Goal: Information Seeking & Learning: Learn about a topic

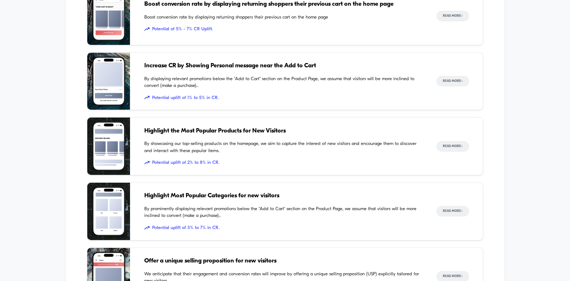
scroll to position [859, 0]
click at [103, 96] on img at bounding box center [108, 80] width 43 height 57
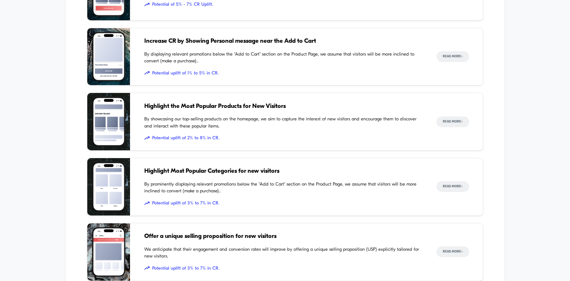
scroll to position [883, 0]
click at [26, 131] on div "Inspiration Library Illustrated through real customer examples from the top Sho…" at bounding box center [285, 127] width 570 height 587
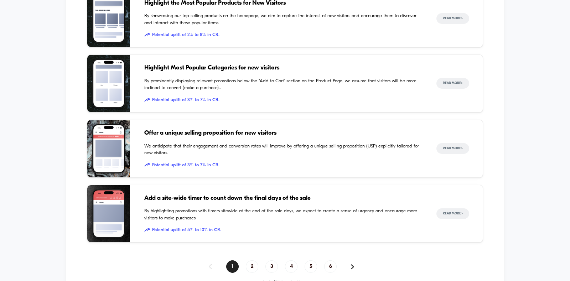
scroll to position [986, 0]
click at [155, 70] on div "Highlight Most Popular Categories for new visitors By prominently displaying re…" at bounding box center [283, 82] width 278 height 57
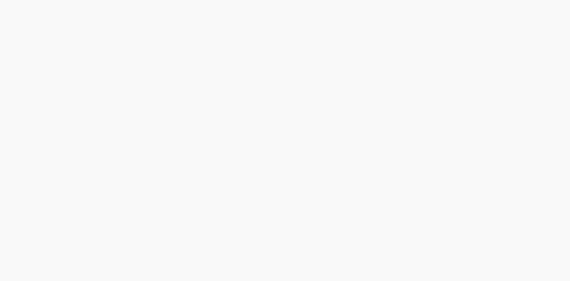
scroll to position [72, 0]
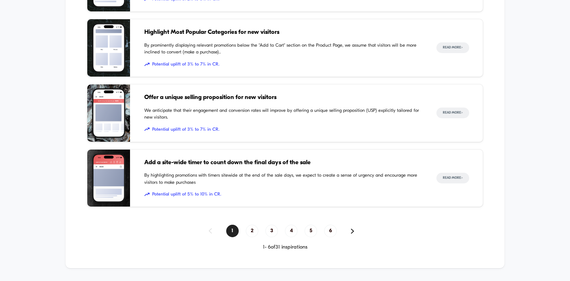
scroll to position [1025, 0]
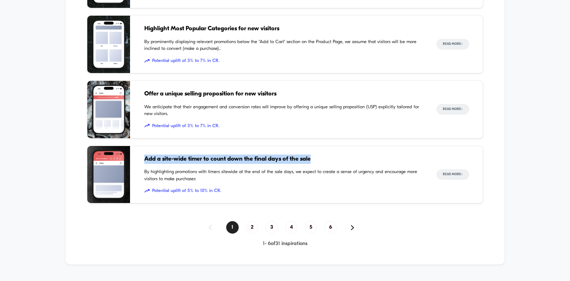
drag, startPoint x: 321, startPoint y: 155, endPoint x: 146, endPoint y: 152, distance: 174.8
click at [146, 155] on span "Add a site-wide timer to count down the final days of the sale" at bounding box center [283, 159] width 278 height 9
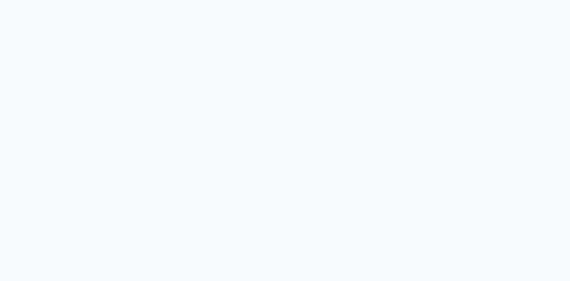
scroll to position [132, 0]
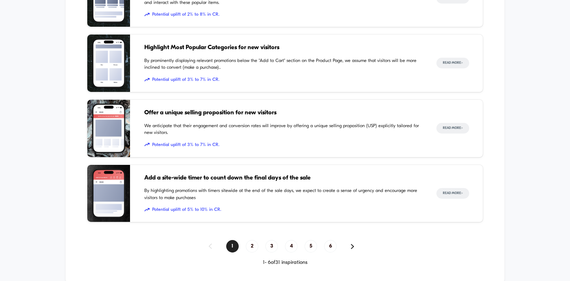
scroll to position [1040, 0]
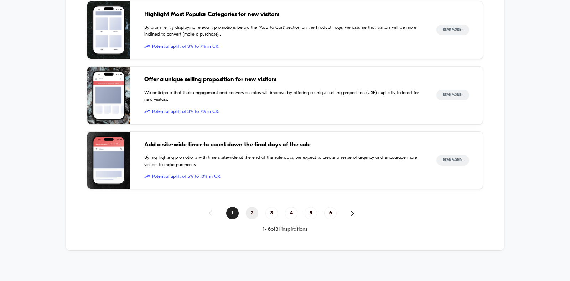
click at [255, 212] on span "2" at bounding box center [252, 213] width 12 height 12
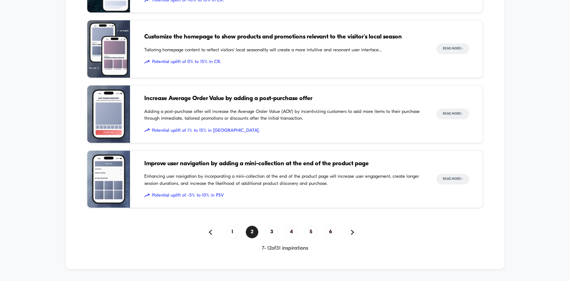
scroll to position [1021, 0]
click at [271, 230] on span "3" at bounding box center [271, 232] width 12 height 12
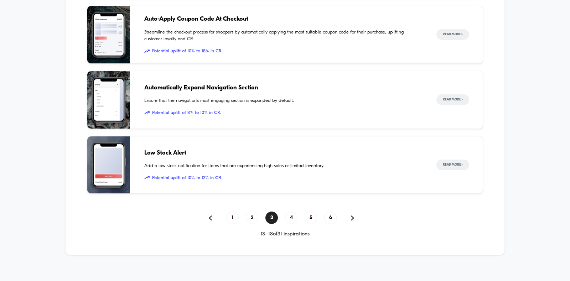
scroll to position [1040, 0]
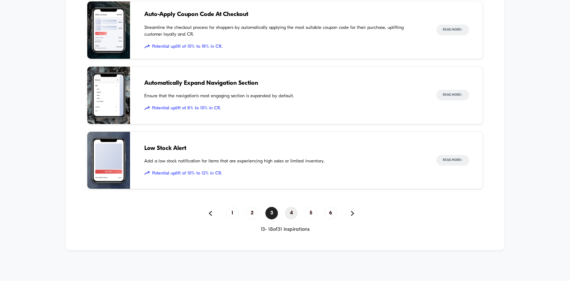
click at [292, 210] on span "4" at bounding box center [291, 213] width 12 height 12
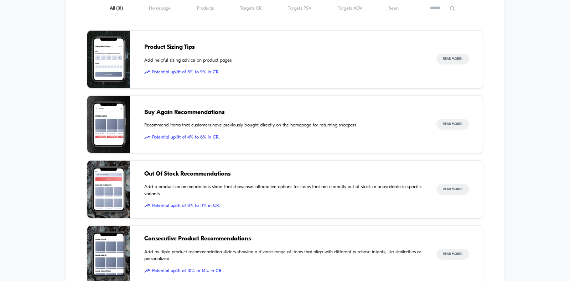
scroll to position [816, 0]
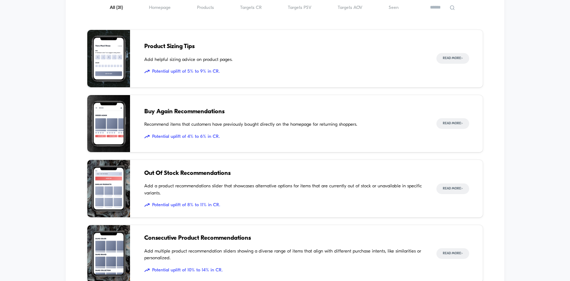
click at [121, 63] on img at bounding box center [108, 58] width 43 height 57
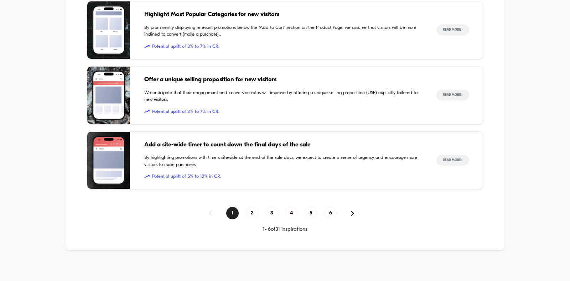
scroll to position [1029, 0]
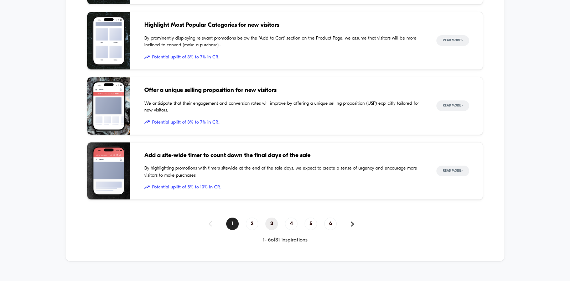
click at [275, 222] on span "3" at bounding box center [271, 224] width 12 height 12
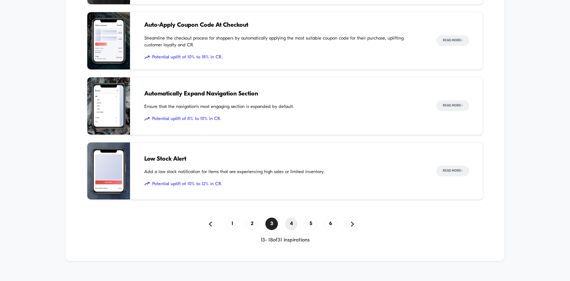
click at [294, 220] on span "4" at bounding box center [291, 224] width 12 height 12
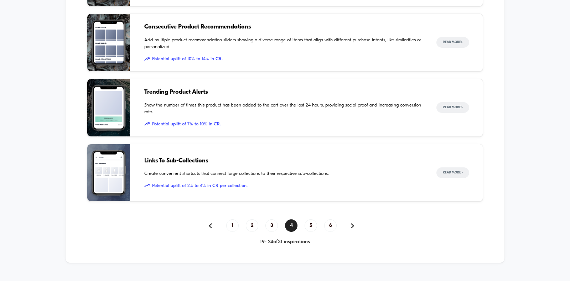
scroll to position [1034, 0]
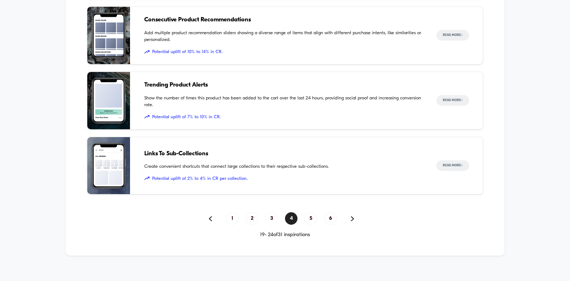
click at [102, 172] on img at bounding box center [108, 165] width 43 height 57
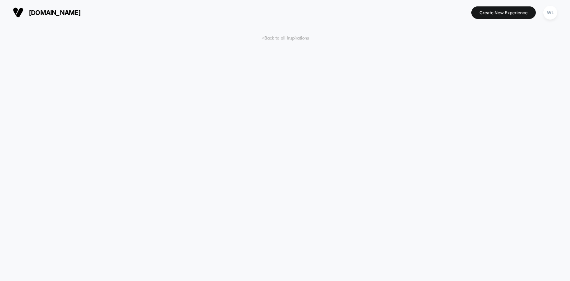
click at [299, 38] on span "< Back to all Inspirations" at bounding box center [284, 38] width 47 height 5
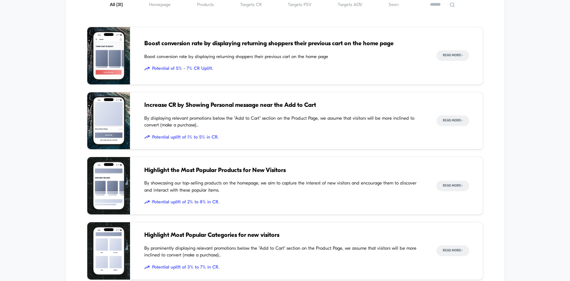
scroll to position [1040, 0]
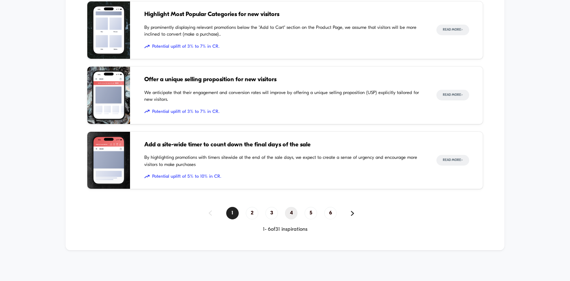
click at [292, 213] on span "4" at bounding box center [291, 213] width 12 height 12
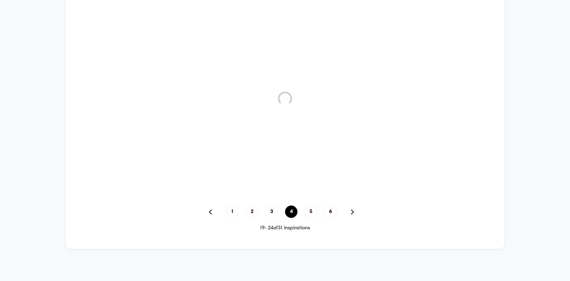
scroll to position [835, 0]
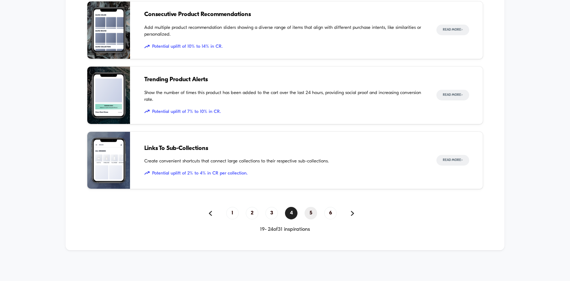
click at [309, 213] on span "5" at bounding box center [310, 213] width 12 height 12
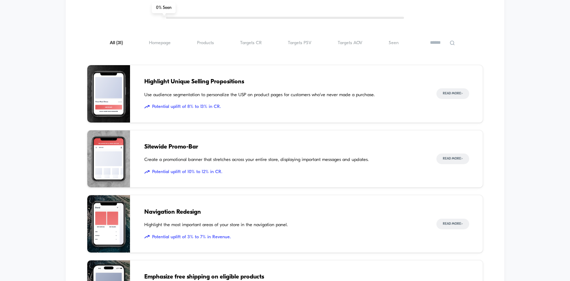
scroll to position [780, 0]
click at [137, 99] on div "Highlight Unique Selling Propositions Use audience segmentation to personalize …" at bounding box center [285, 94] width 396 height 58
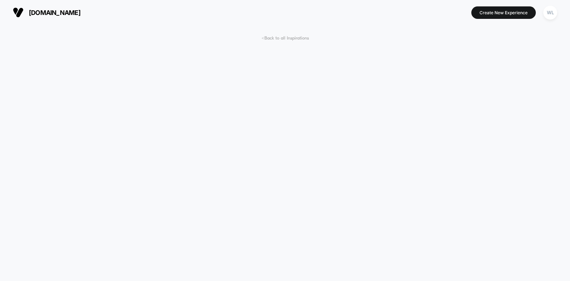
click at [274, 40] on span "< Back to all Inspirations" at bounding box center [284, 38] width 47 height 5
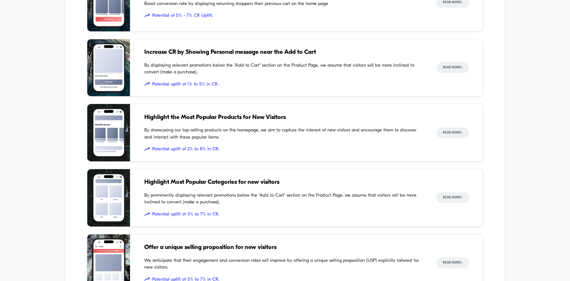
scroll to position [1040, 0]
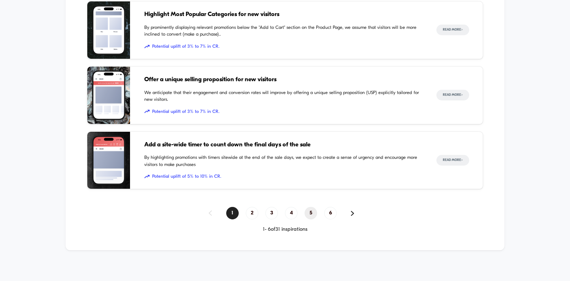
click at [308, 207] on span "5" at bounding box center [310, 213] width 12 height 12
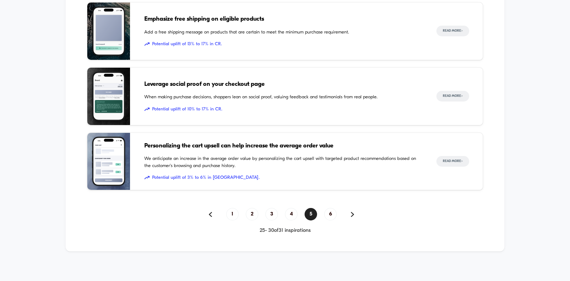
scroll to position [1038, 0]
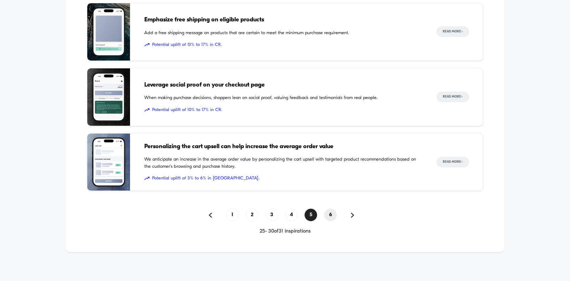
click at [328, 211] on span "6" at bounding box center [330, 215] width 12 height 12
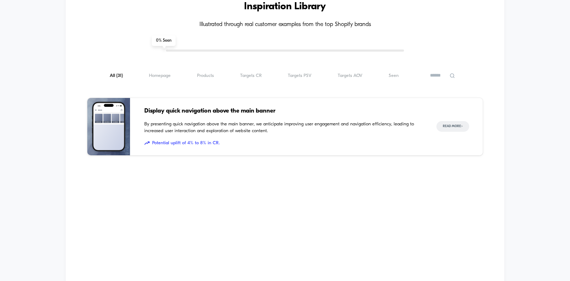
scroll to position [747, 0]
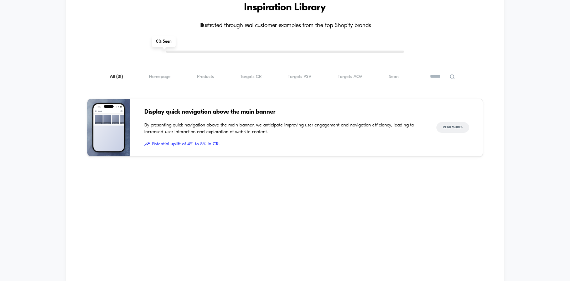
click at [104, 119] on img at bounding box center [108, 127] width 43 height 57
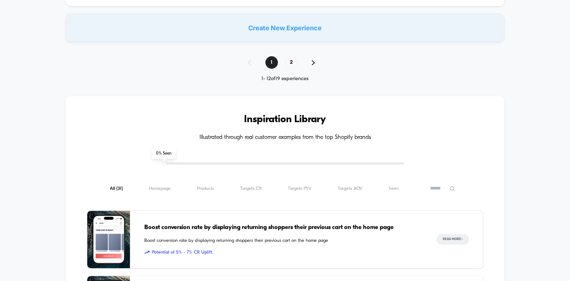
scroll to position [687, 0]
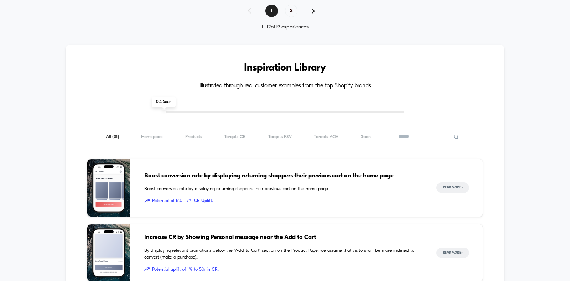
click at [434, 133] on input at bounding box center [428, 136] width 71 height 9
click at [407, 135] on input at bounding box center [428, 136] width 71 height 9
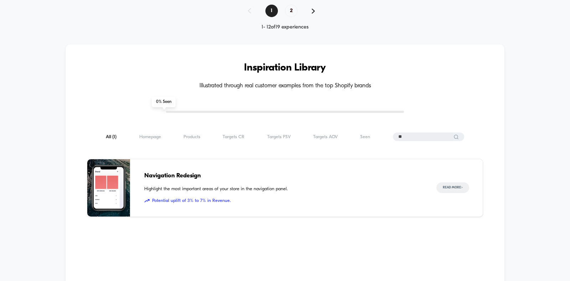
type input "*"
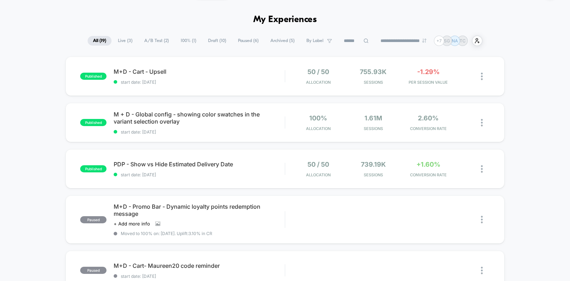
scroll to position [0, 0]
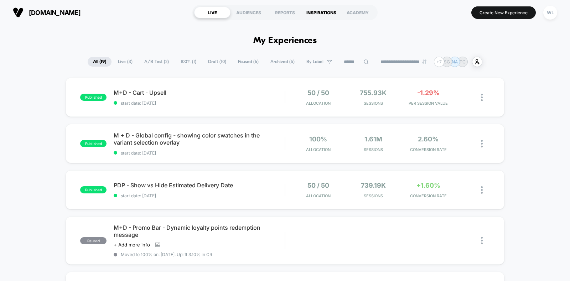
click at [321, 9] on div "INSPIRATIONS" at bounding box center [321, 12] width 36 height 11
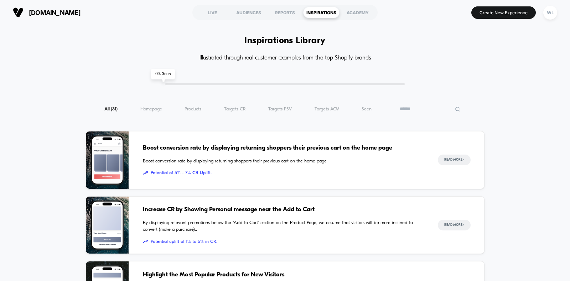
click at [438, 106] on input at bounding box center [429, 109] width 71 height 9
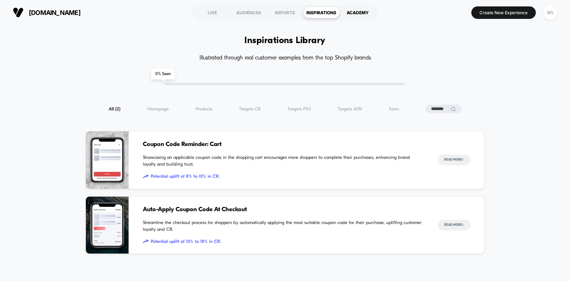
click at [352, 12] on div "ACADEMY" at bounding box center [357, 12] width 36 height 11
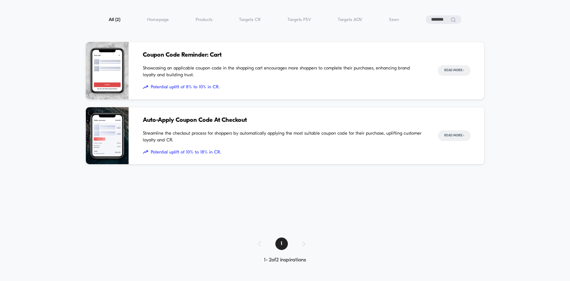
scroll to position [46, 0]
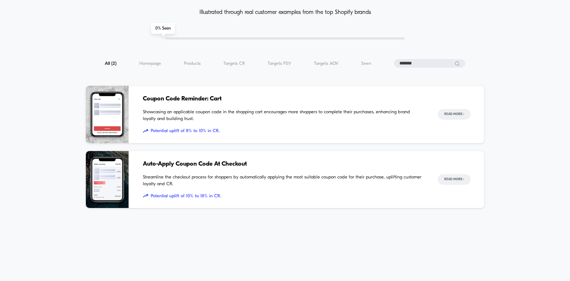
click at [443, 62] on input "*******" at bounding box center [429, 63] width 71 height 9
click at [415, 61] on input "*******" at bounding box center [429, 63] width 71 height 9
type input "*"
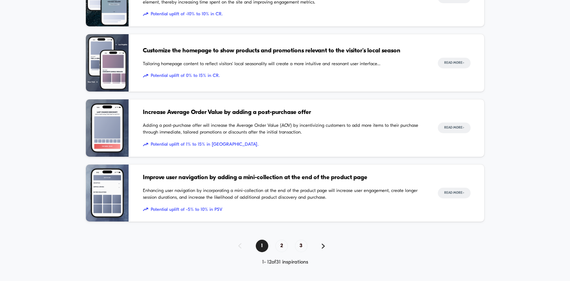
scroll to position [684, 0]
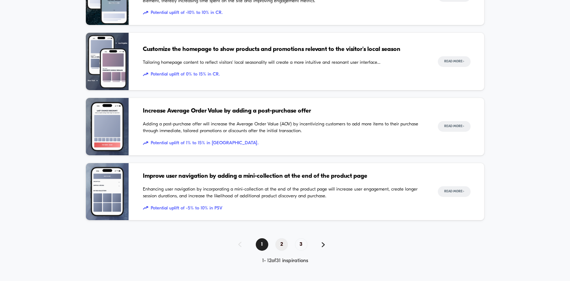
click at [279, 241] on span "2" at bounding box center [281, 244] width 12 height 12
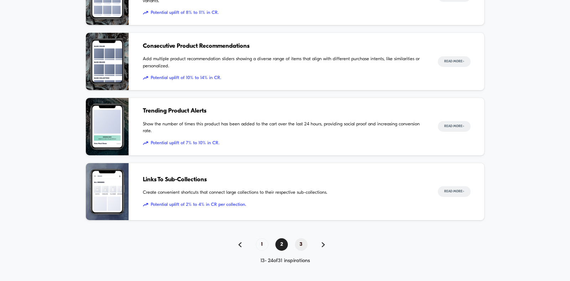
click at [300, 243] on span "3" at bounding box center [301, 244] width 12 height 12
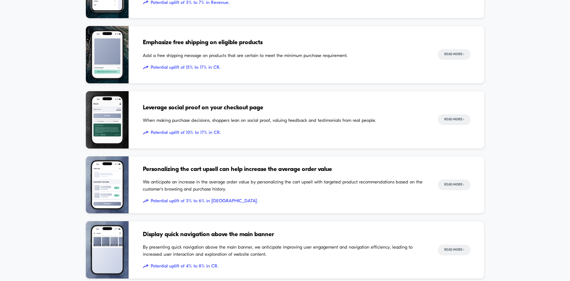
scroll to position [359, 0]
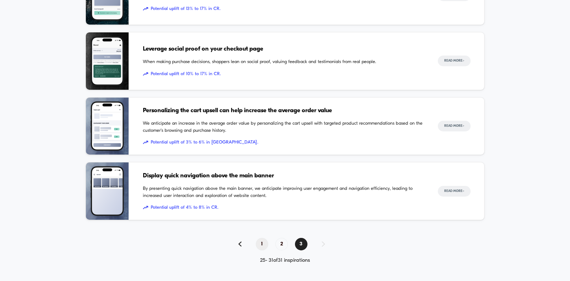
click at [264, 244] on span "1" at bounding box center [262, 244] width 12 height 12
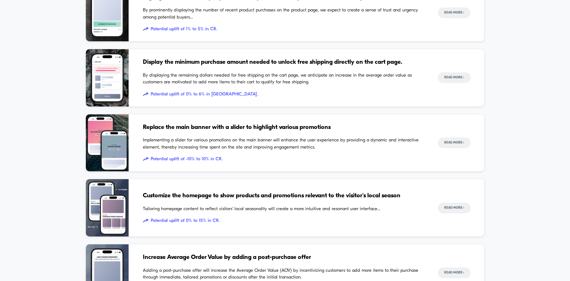
scroll to position [671, 0]
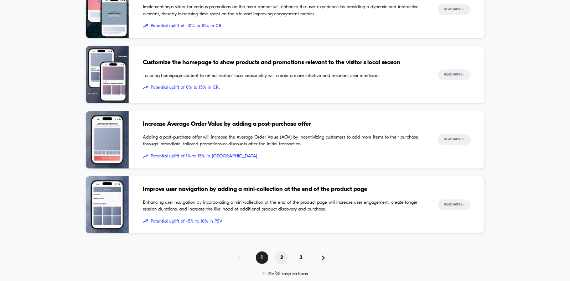
click at [285, 257] on span "2" at bounding box center [281, 257] width 12 height 12
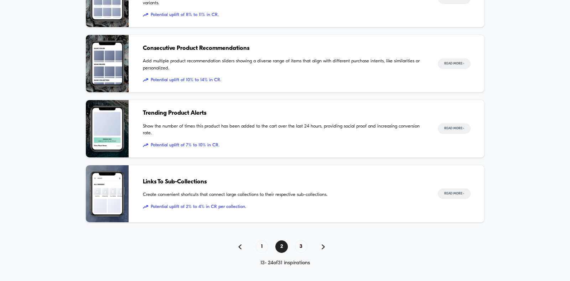
scroll to position [684, 0]
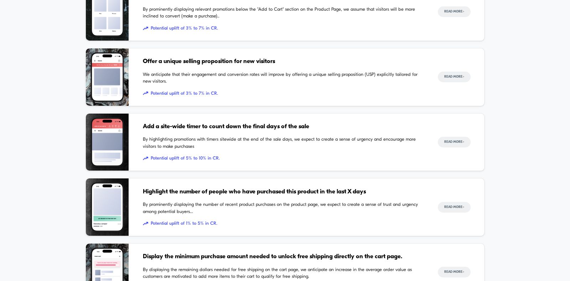
scroll to position [328, 0]
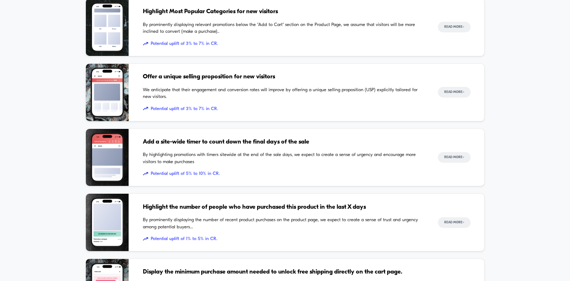
click at [273, 149] on div "Add a site-wide timer to count down the final days of the sale By highlighting …" at bounding box center [283, 157] width 281 height 57
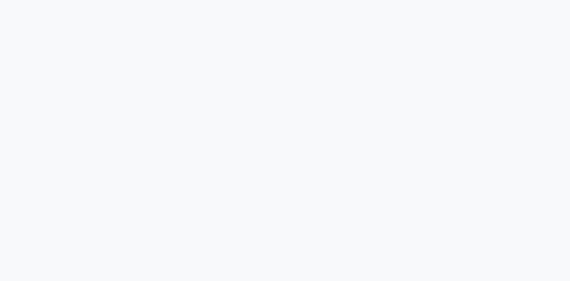
scroll to position [90, 0]
